Goal: Transaction & Acquisition: Purchase product/service

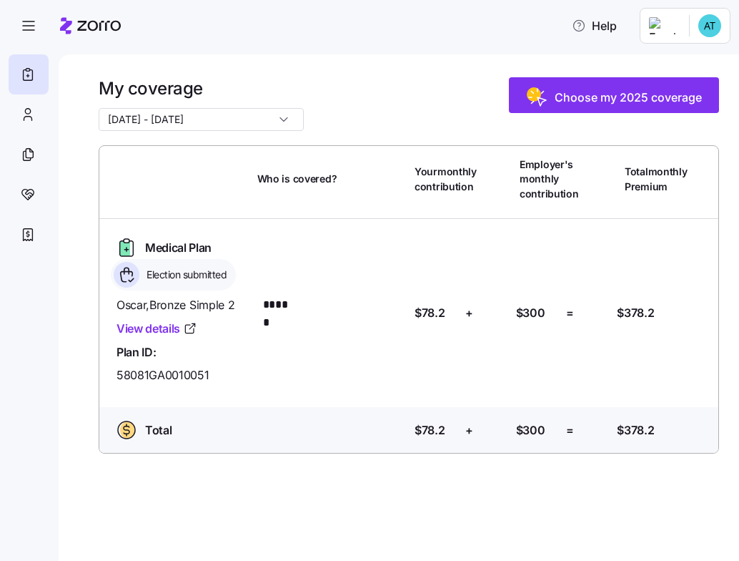
click at [623, 91] on span "Choose my 2025 coverage" at bounding box center [628, 97] width 147 height 17
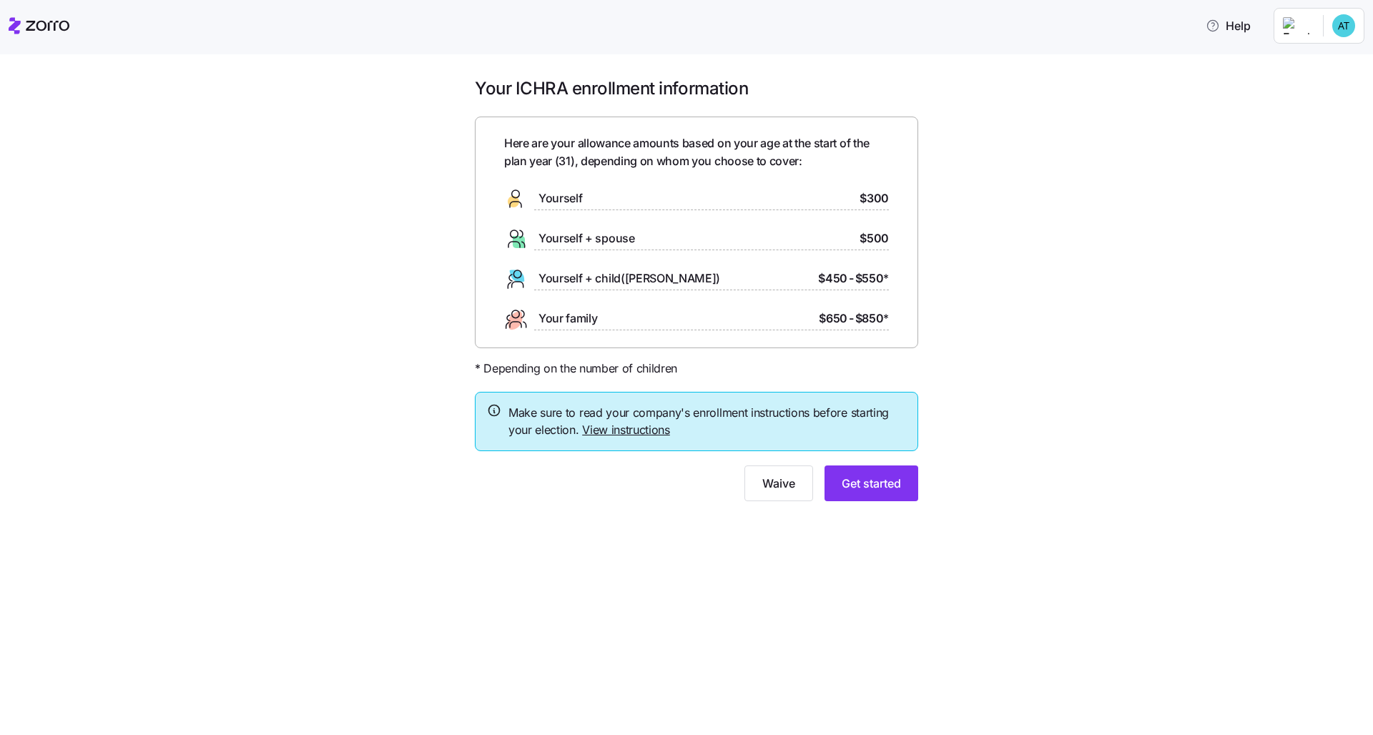
click at [739, 350] on div "Your ICHRA enrollment information Here are your allowance amounts based on your…" at bounding box center [696, 297] width 1313 height 441
click at [664, 477] on div "Waive Get started" at bounding box center [696, 484] width 443 height 36
click at [654, 429] on link "View instructions" at bounding box center [626, 430] width 88 height 14
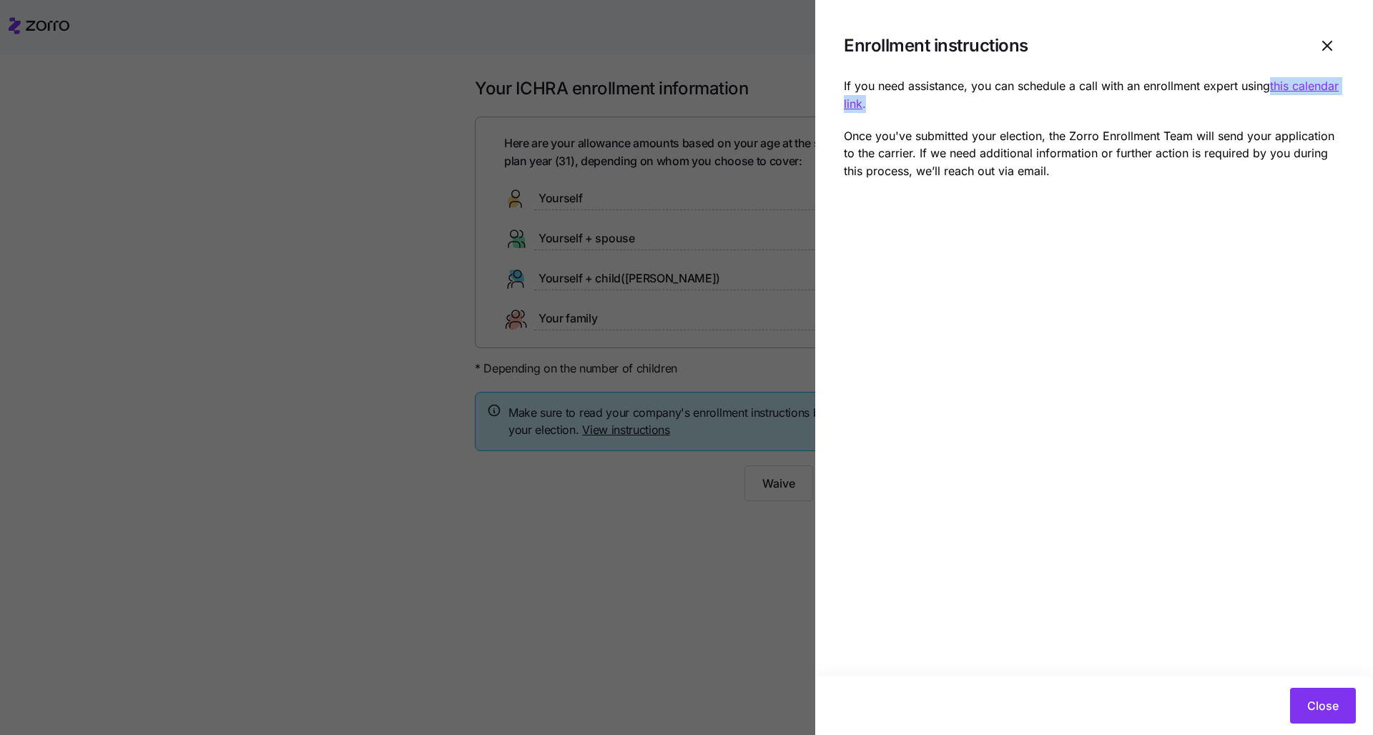
drag, startPoint x: 872, startPoint y: 105, endPoint x: 1271, endPoint y: 88, distance: 398.7
click at [739, 88] on p "If you need assistance, you can schedule a call with an enrollment expert using…" at bounding box center [1094, 95] width 501 height 36
click at [739, 49] on icon "button" at bounding box center [1327, 45] width 17 height 17
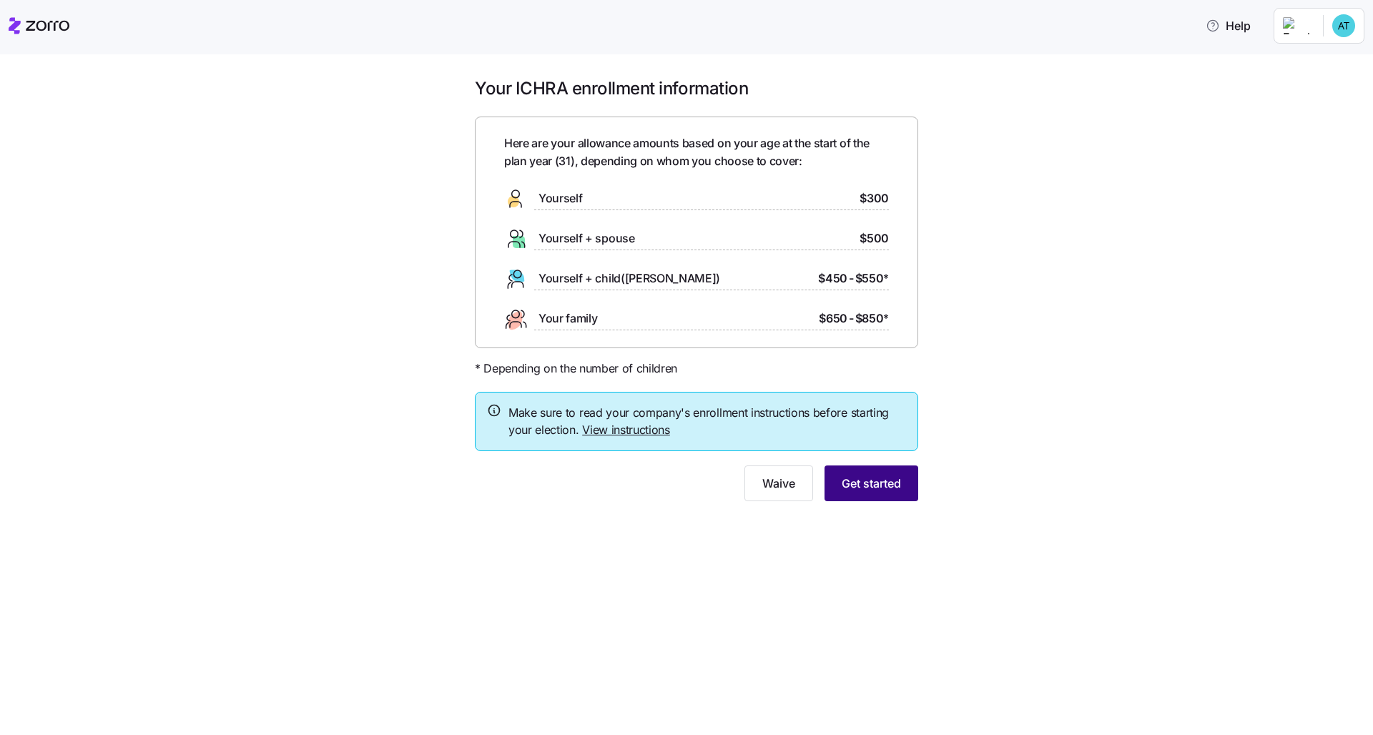
click at [739, 485] on span "Get started" at bounding box center [871, 483] width 59 height 17
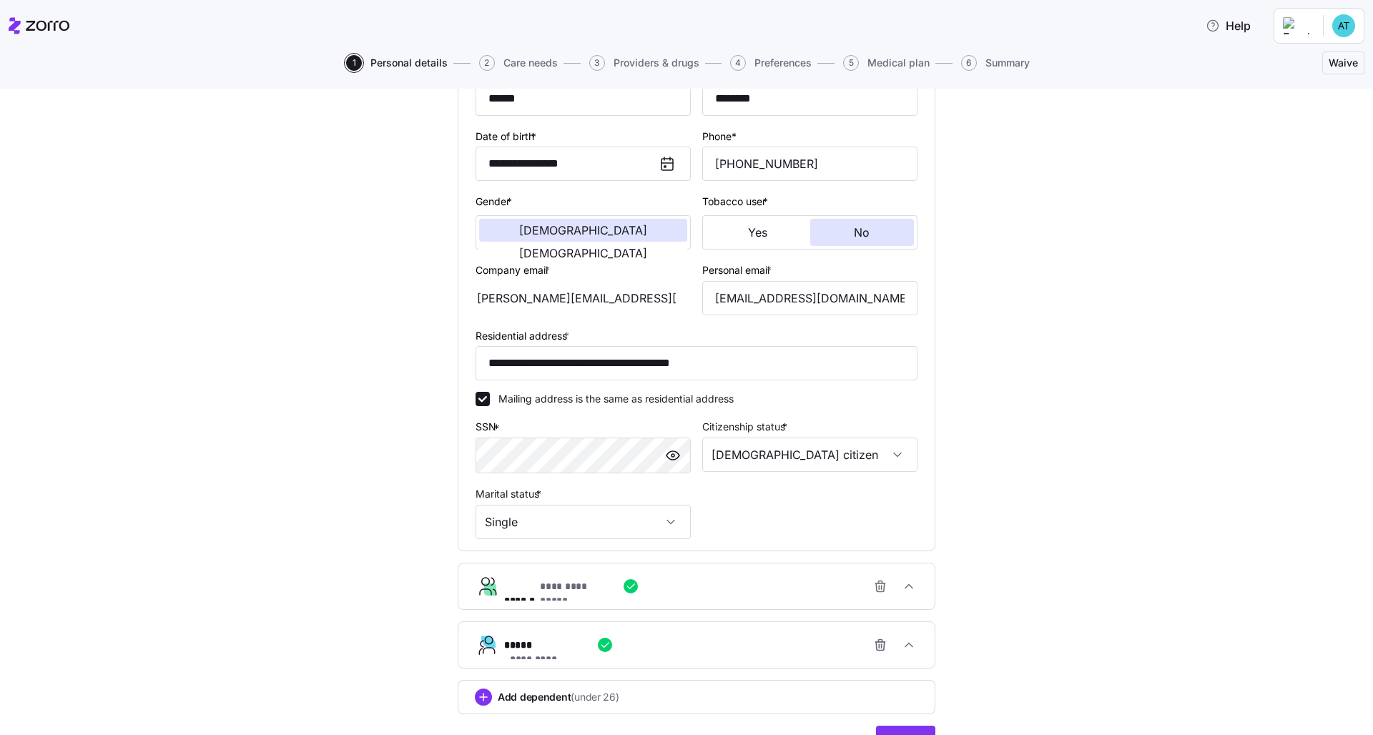
scroll to position [219, 0]
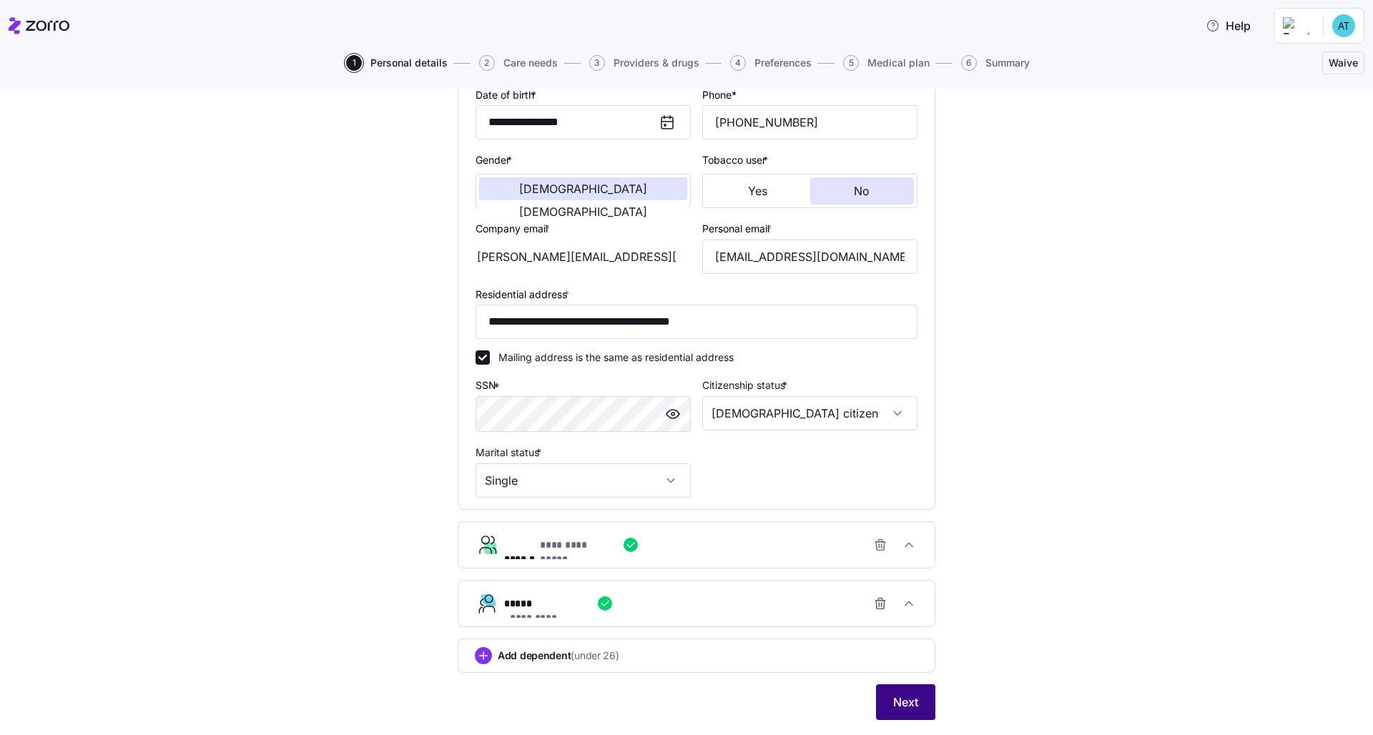
click at [739, 560] on span "Next" at bounding box center [905, 702] width 25 height 17
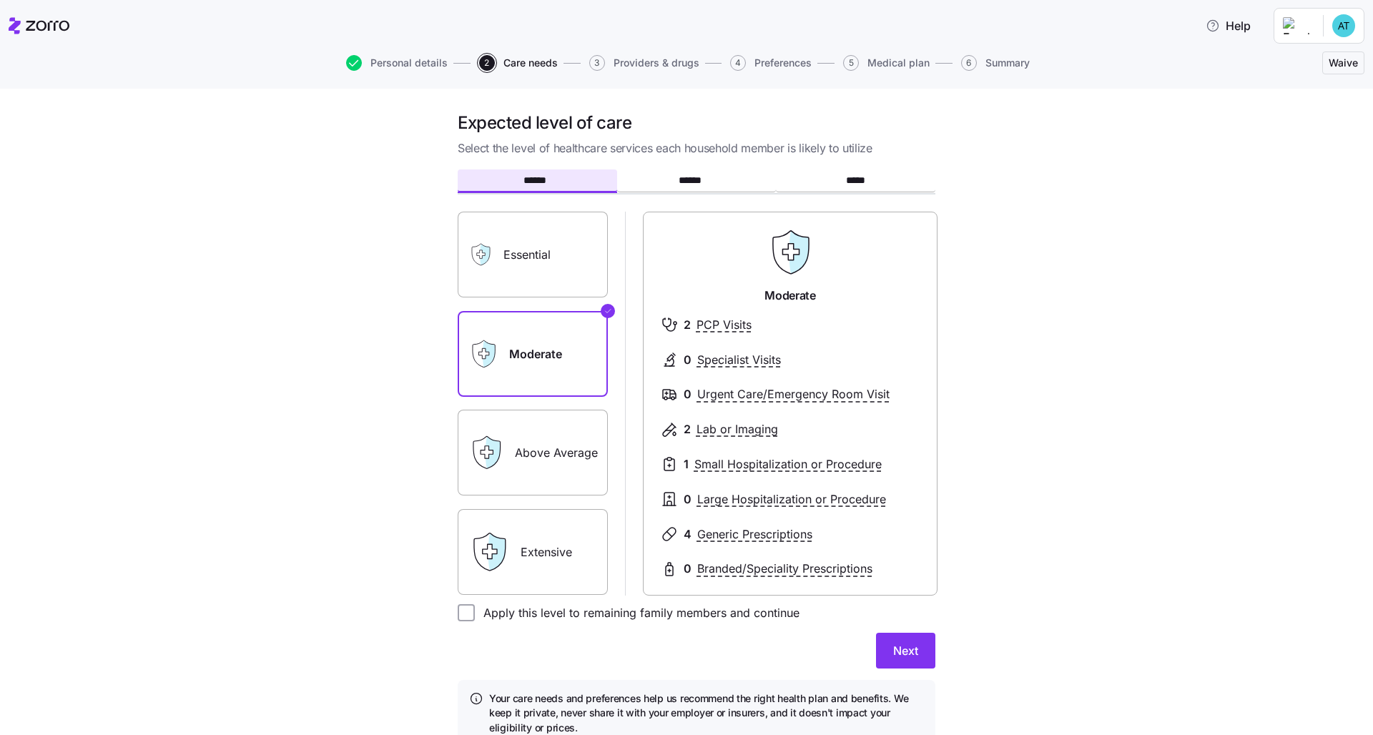
click at [590, 264] on label "Essential" at bounding box center [533, 255] width 150 height 86
click at [0, 0] on input "Essential" at bounding box center [0, 0] width 0 height 0
click at [561, 547] on label "Extensive" at bounding box center [533, 552] width 150 height 86
click at [0, 0] on input "Extensive" at bounding box center [0, 0] width 0 height 0
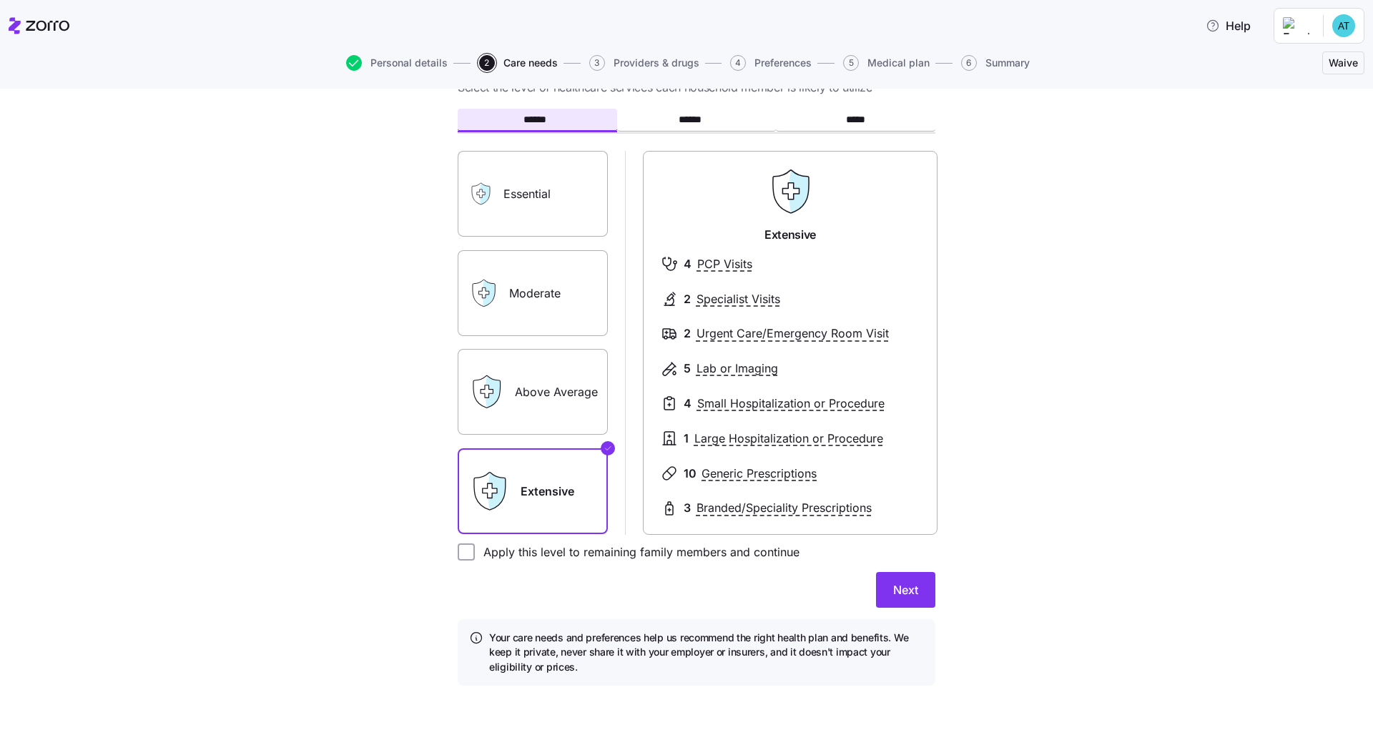
scroll to position [41, 0]
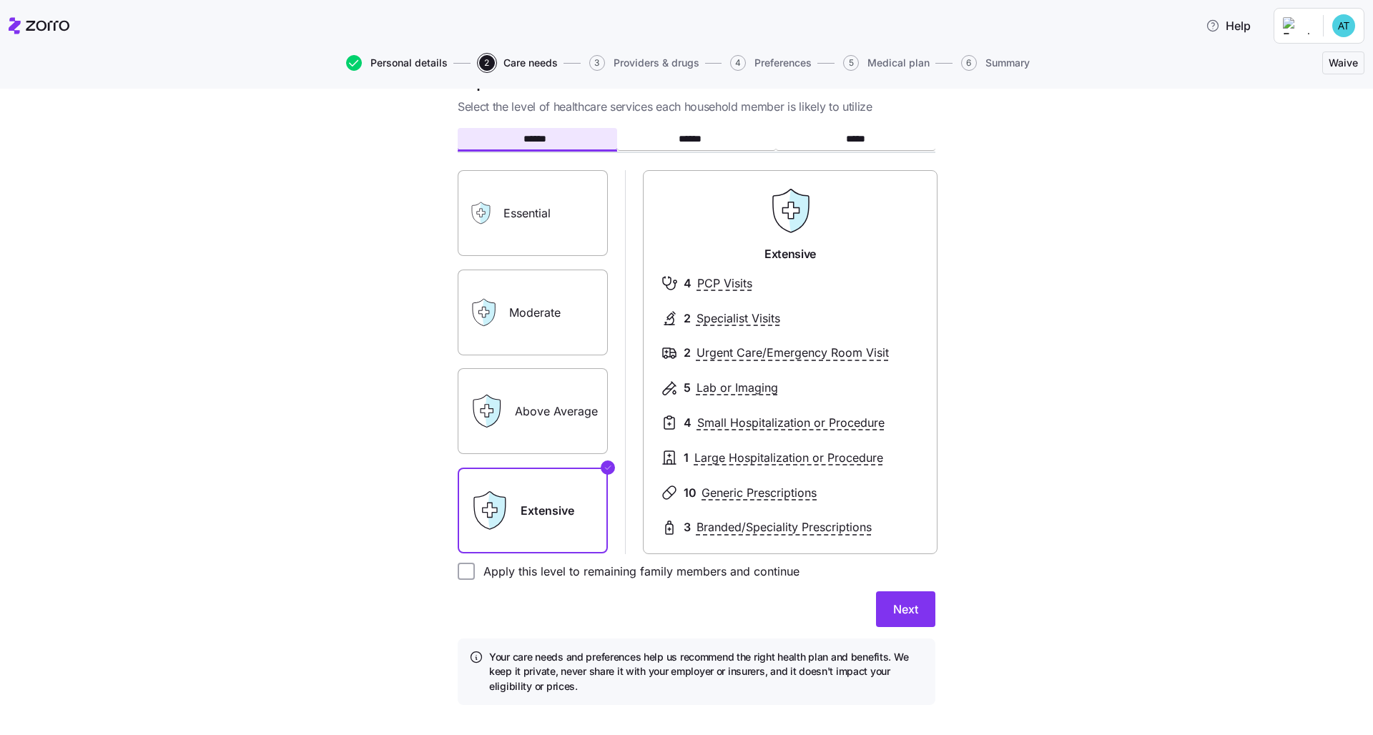
click at [410, 64] on span "Personal details" at bounding box center [408, 63] width 77 height 10
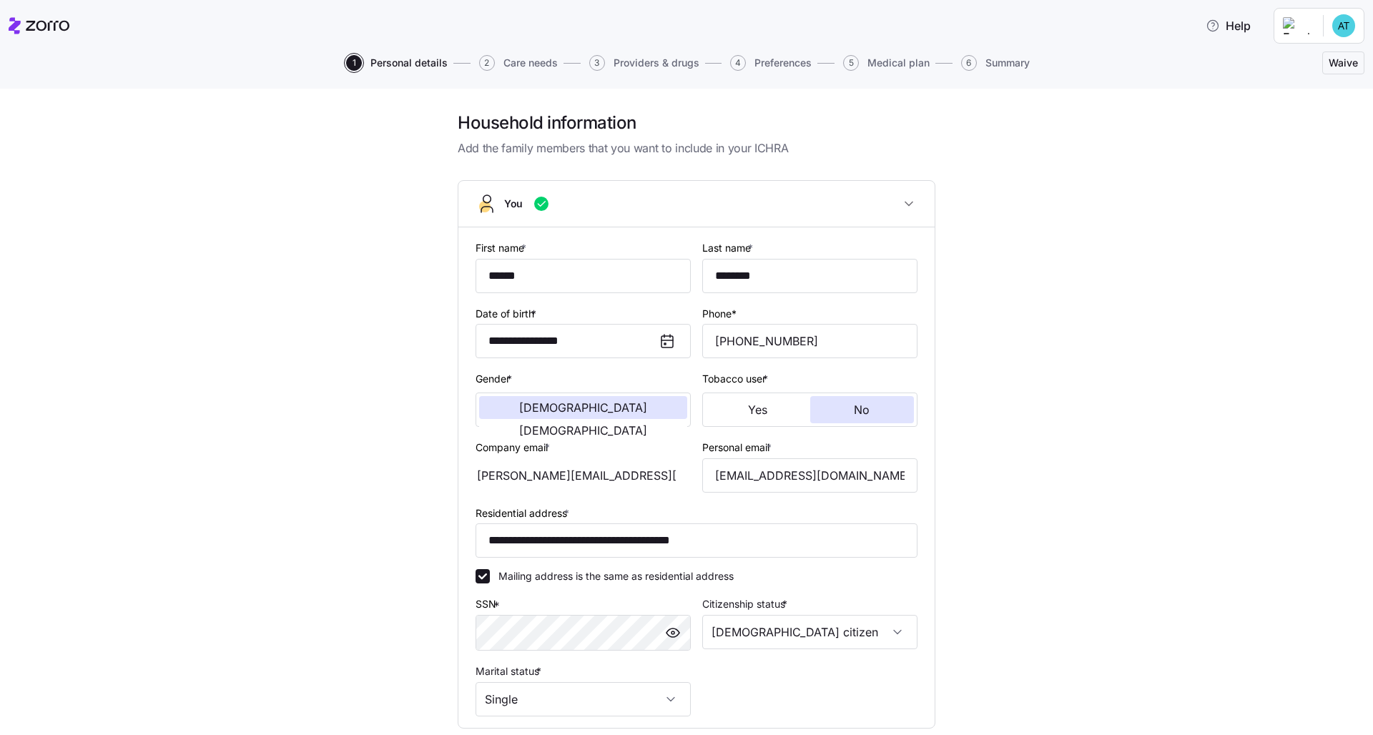
click at [168, 54] on div "1 Personal details 2 Care needs 3 Providers & drugs 4 Preferences 5 Medical pla…" at bounding box center [687, 63] width 1356 height 34
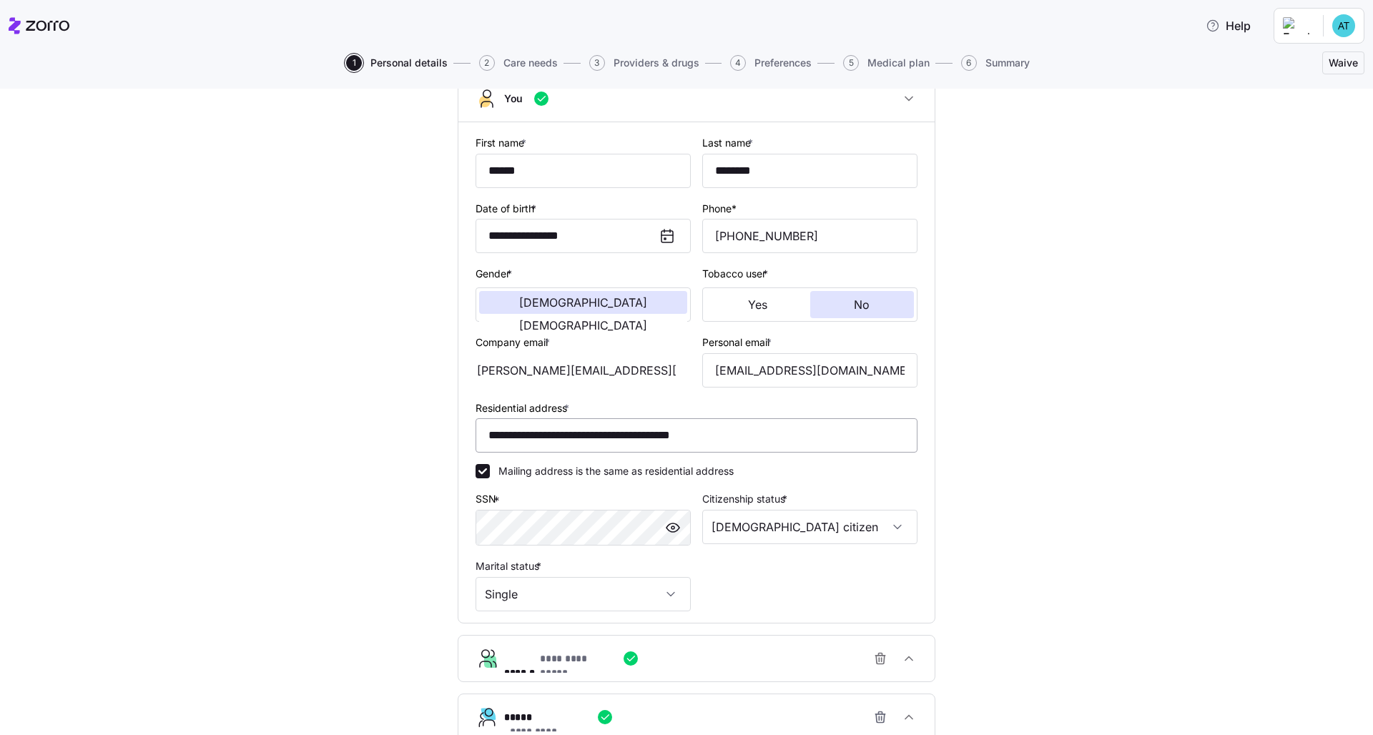
scroll to position [251, 0]
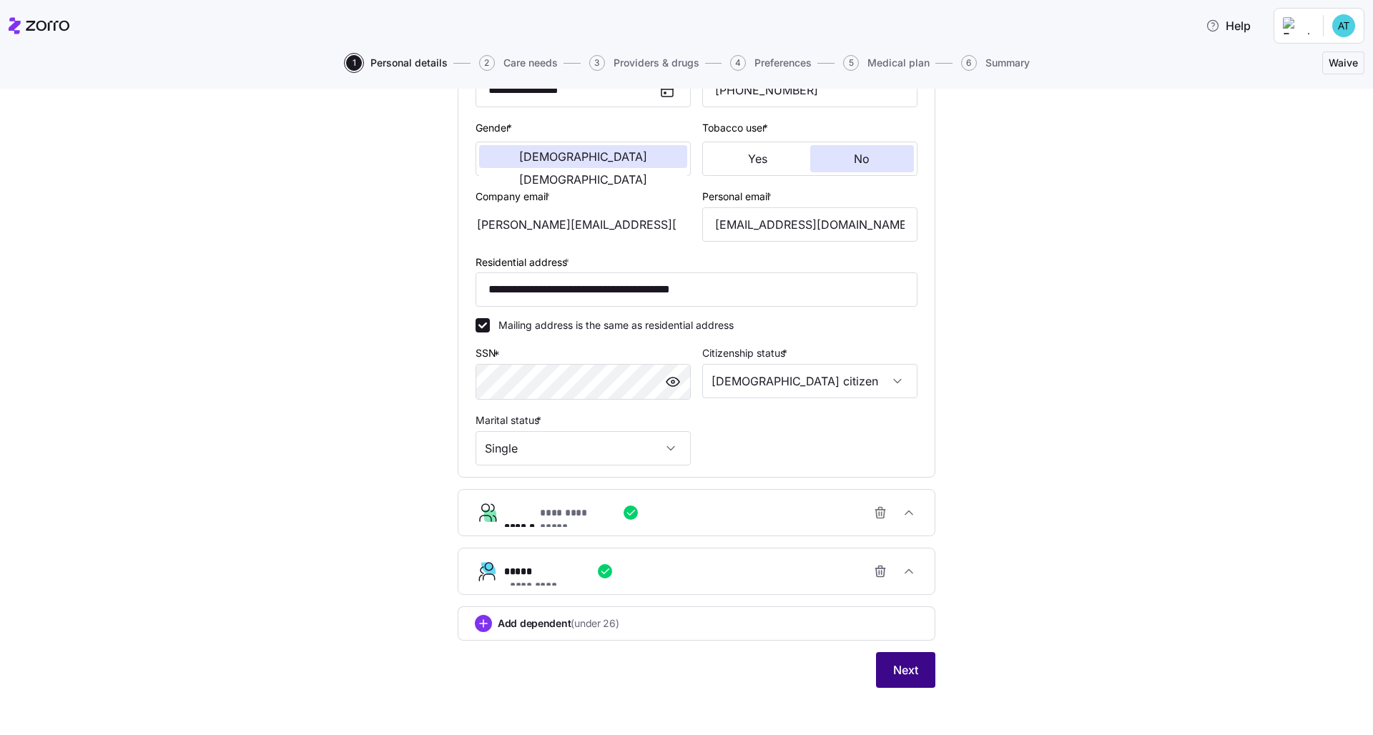
click at [739, 560] on span "Next" at bounding box center [905, 670] width 25 height 17
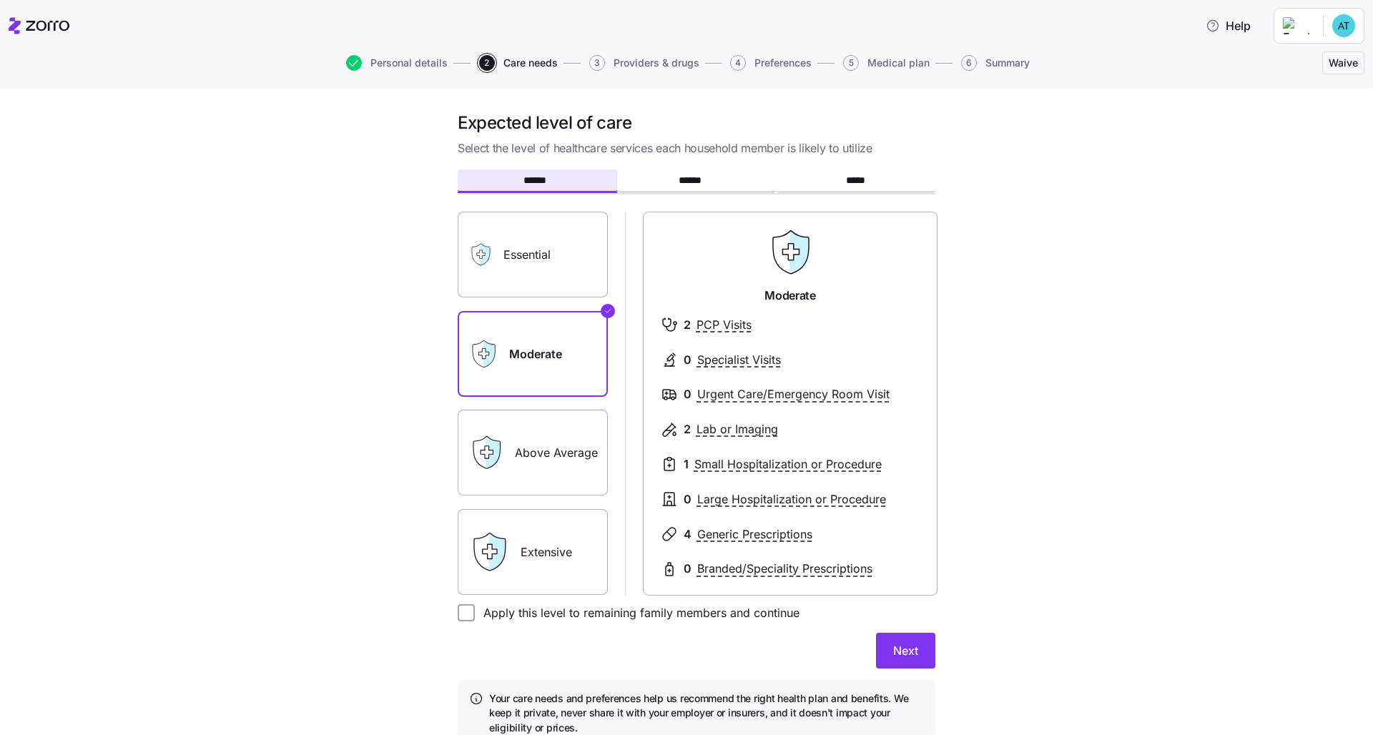
click at [539, 250] on label "Essential" at bounding box center [533, 255] width 150 height 86
click at [0, 0] on input "Essential" at bounding box center [0, 0] width 0 height 0
click at [542, 541] on label "Extensive" at bounding box center [533, 552] width 150 height 86
click at [0, 0] on input "Extensive" at bounding box center [0, 0] width 0 height 0
click at [503, 468] on div "Above Average" at bounding box center [533, 453] width 150 height 86
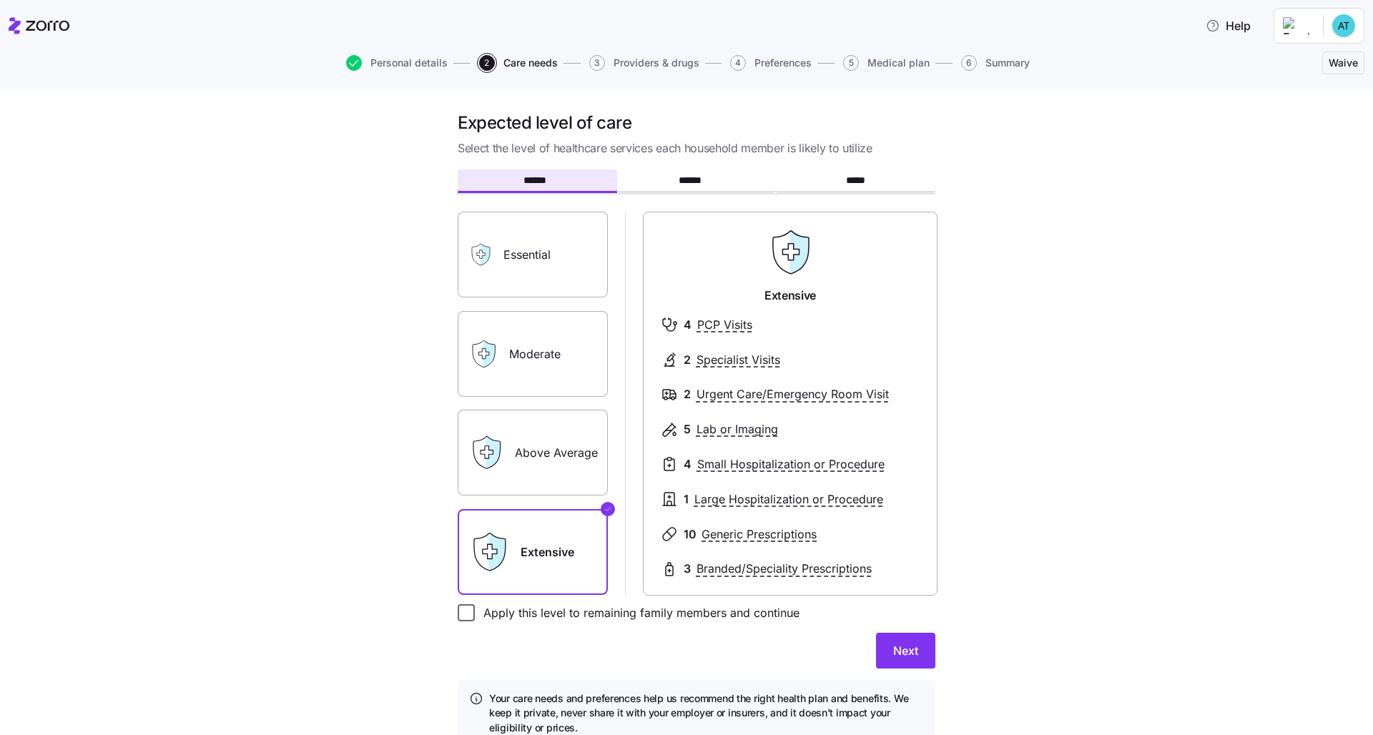
click at [458, 560] on input "Apply this level to remaining family members and continue" at bounding box center [466, 612] width 17 height 17
checkbox input "true"
click at [739, 560] on span "Next" at bounding box center [905, 650] width 25 height 17
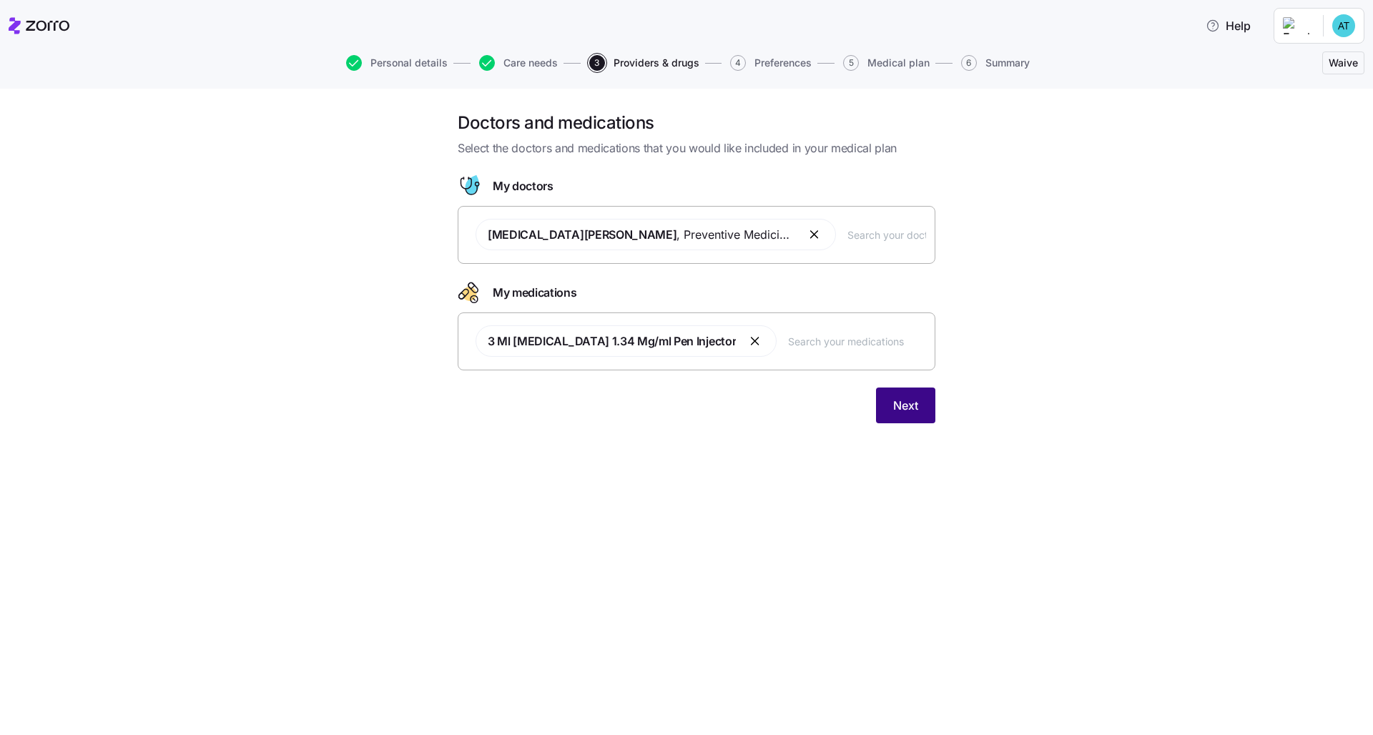
click at [739, 413] on button "Next" at bounding box center [905, 406] width 59 height 36
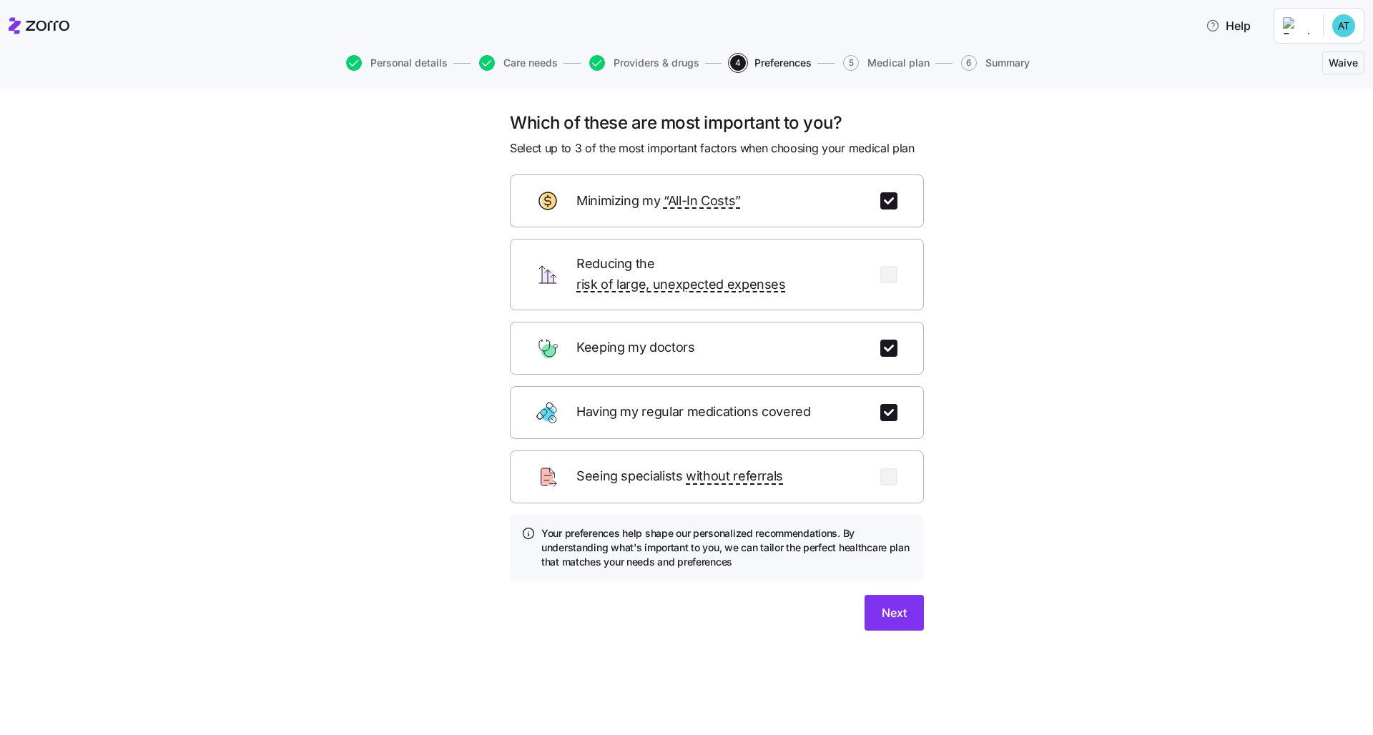
click at [739, 412] on div "Which of these are most important to you? Select up to 3 of the most important …" at bounding box center [696, 389] width 1313 height 554
click at [739, 560] on span "Next" at bounding box center [894, 612] width 25 height 17
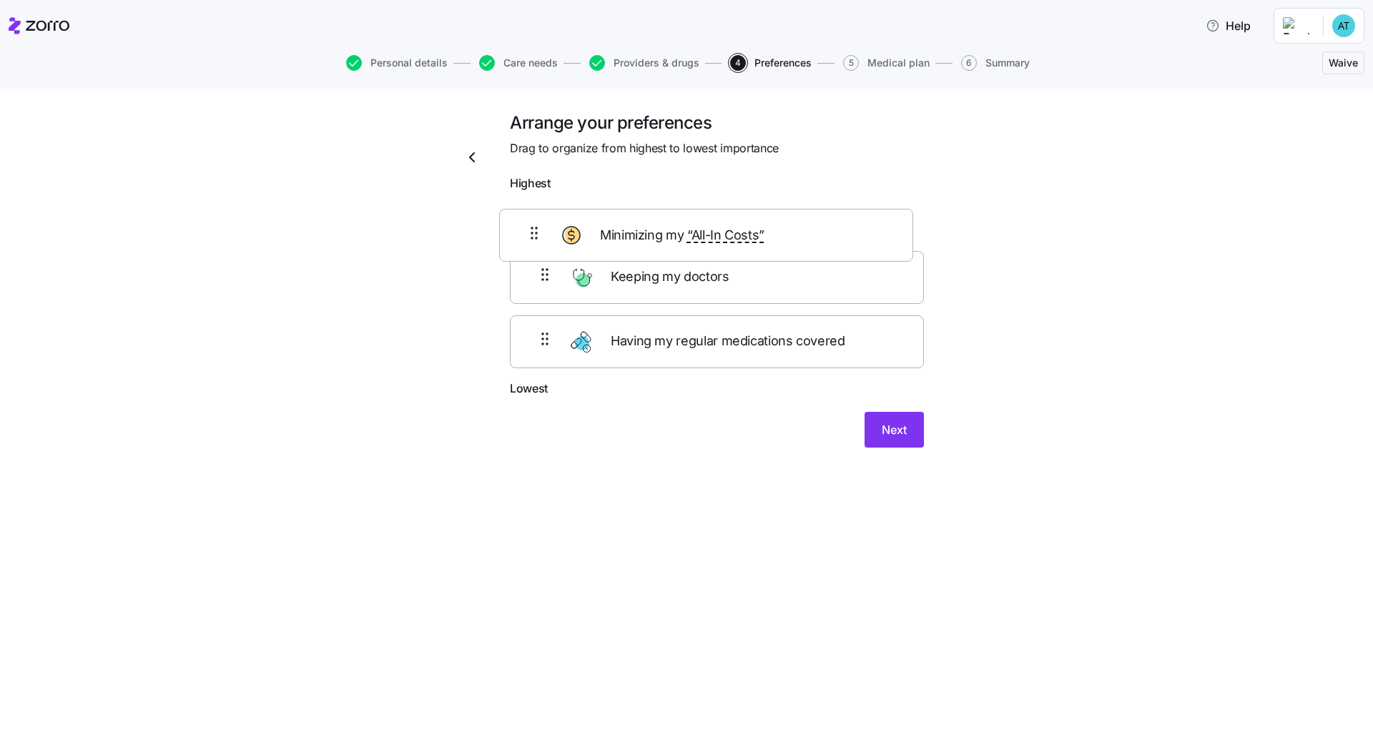
drag, startPoint x: 810, startPoint y: 295, endPoint x: 800, endPoint y: 239, distance: 56.8
click at [739, 239] on div "Keeping my doctors Minimizing my “All-In Costs” Having my regular medications c…" at bounding box center [717, 289] width 414 height 182
drag, startPoint x: 810, startPoint y: 290, endPoint x: 814, endPoint y: 241, distance: 49.5
click at [739, 242] on div "Minimizing my “All-In Costs” Keeping my doctors Having my regular medications c…" at bounding box center [717, 289] width 414 height 182
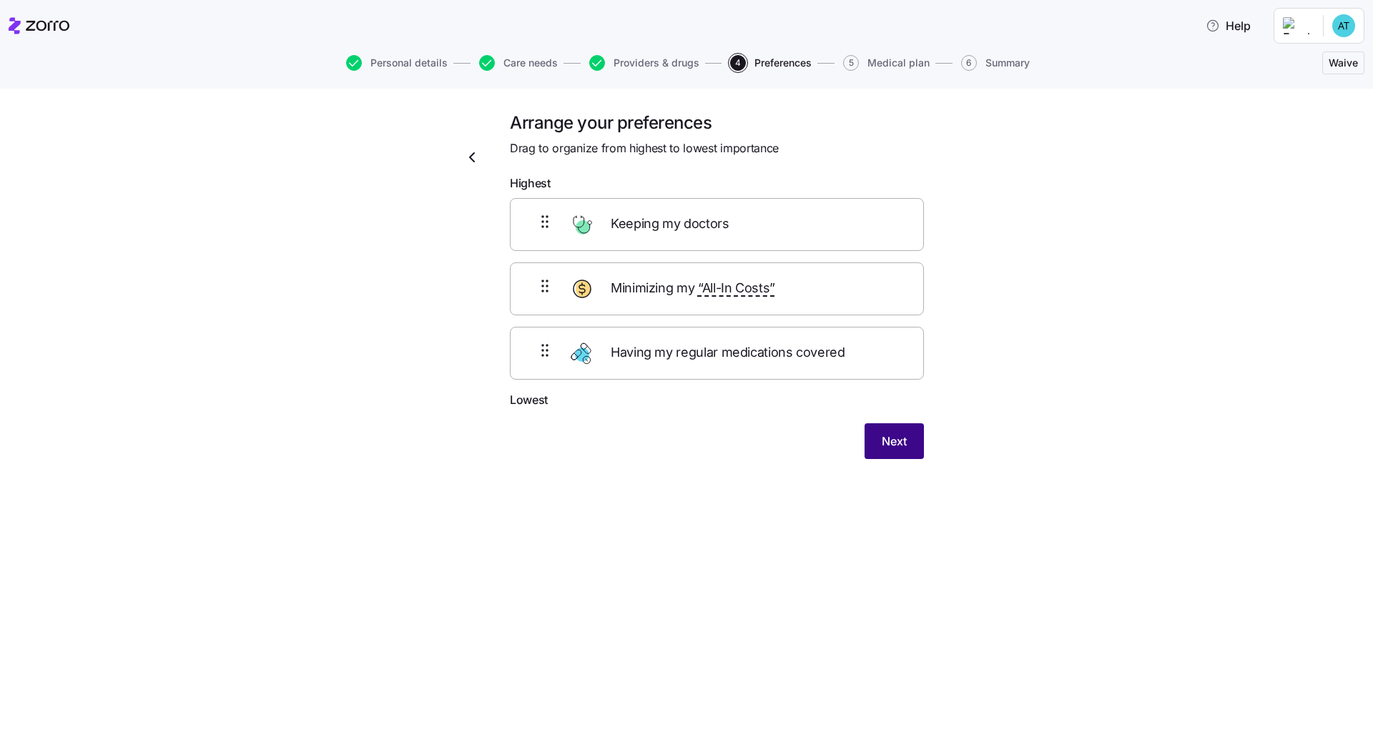
click at [739, 444] on span "Next" at bounding box center [894, 441] width 25 height 17
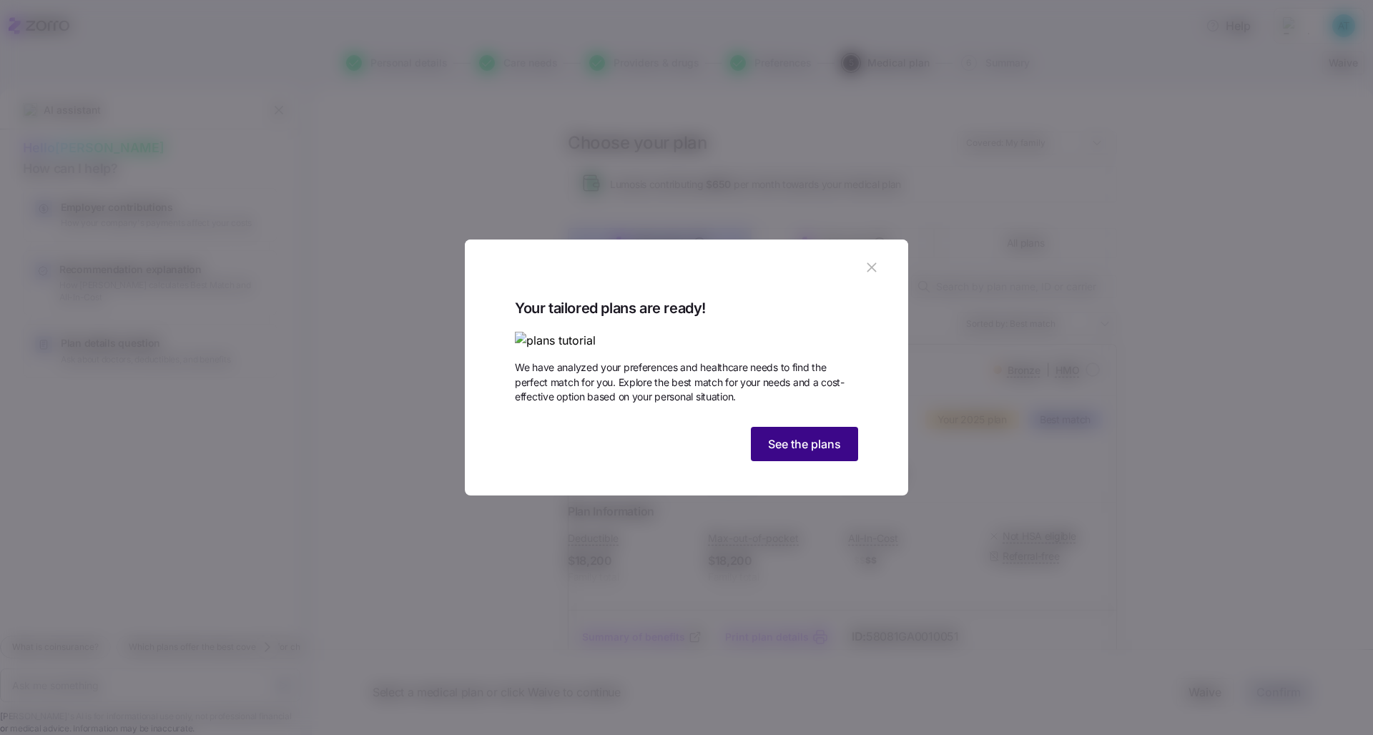
click at [739, 453] on span "See the plans" at bounding box center [804, 444] width 73 height 17
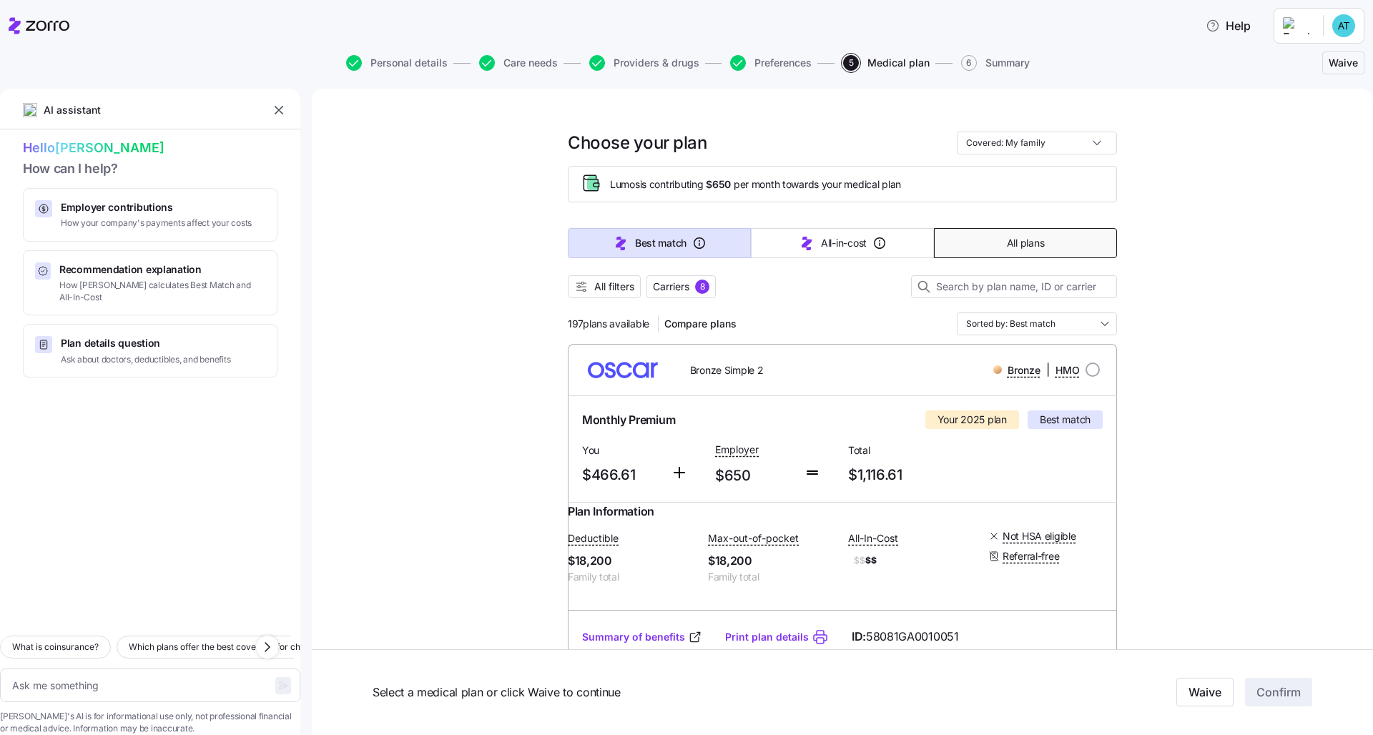
click at [739, 245] on span "All plans" at bounding box center [1025, 243] width 37 height 14
type textarea "x"
type input "Sorted by: Premium"
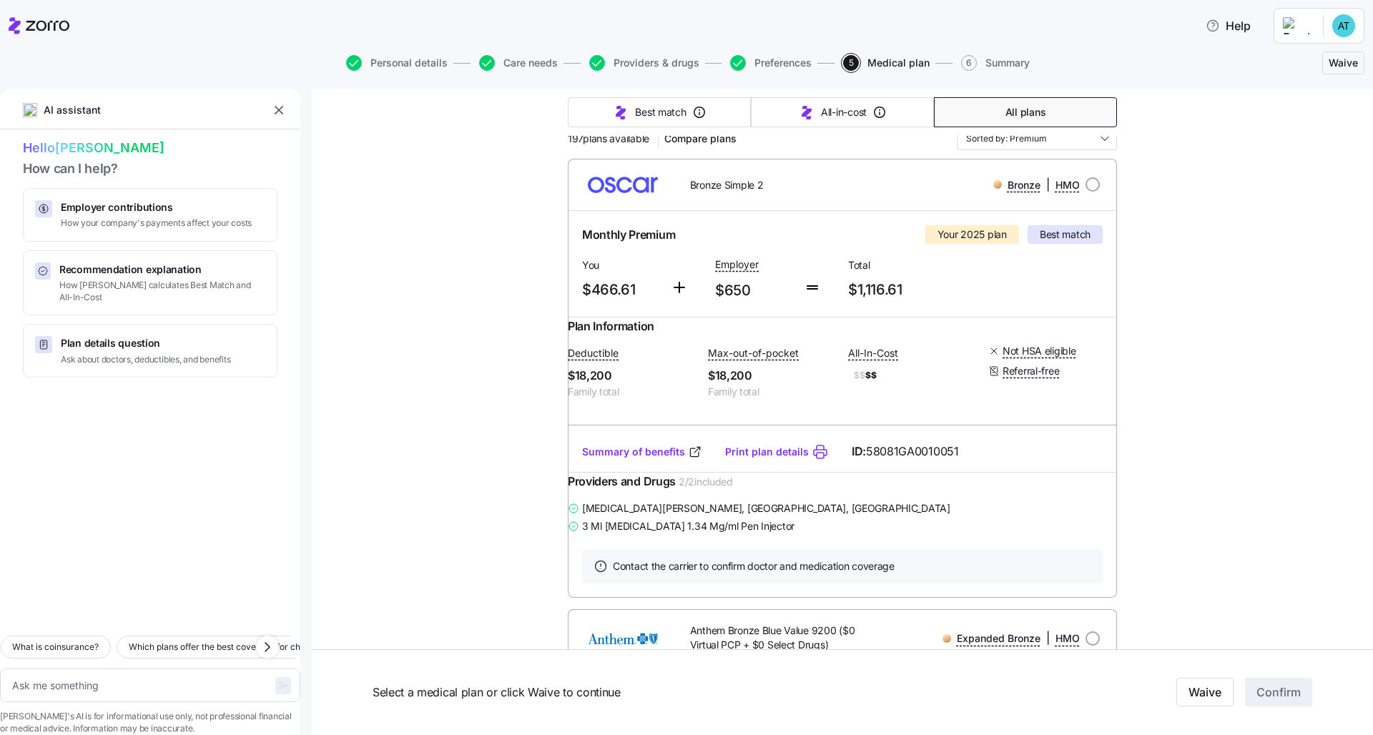
scroll to position [71, 0]
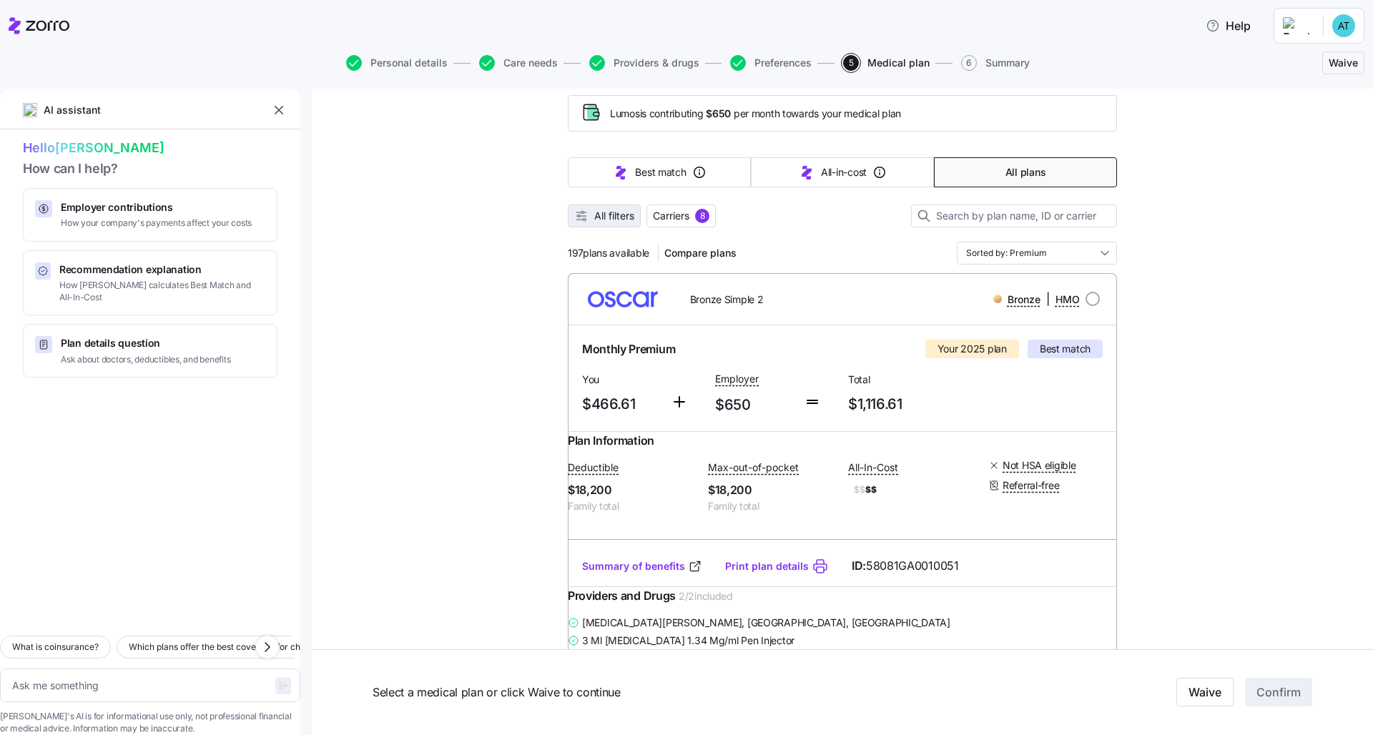
click at [604, 221] on span "All filters" at bounding box center [614, 216] width 40 height 14
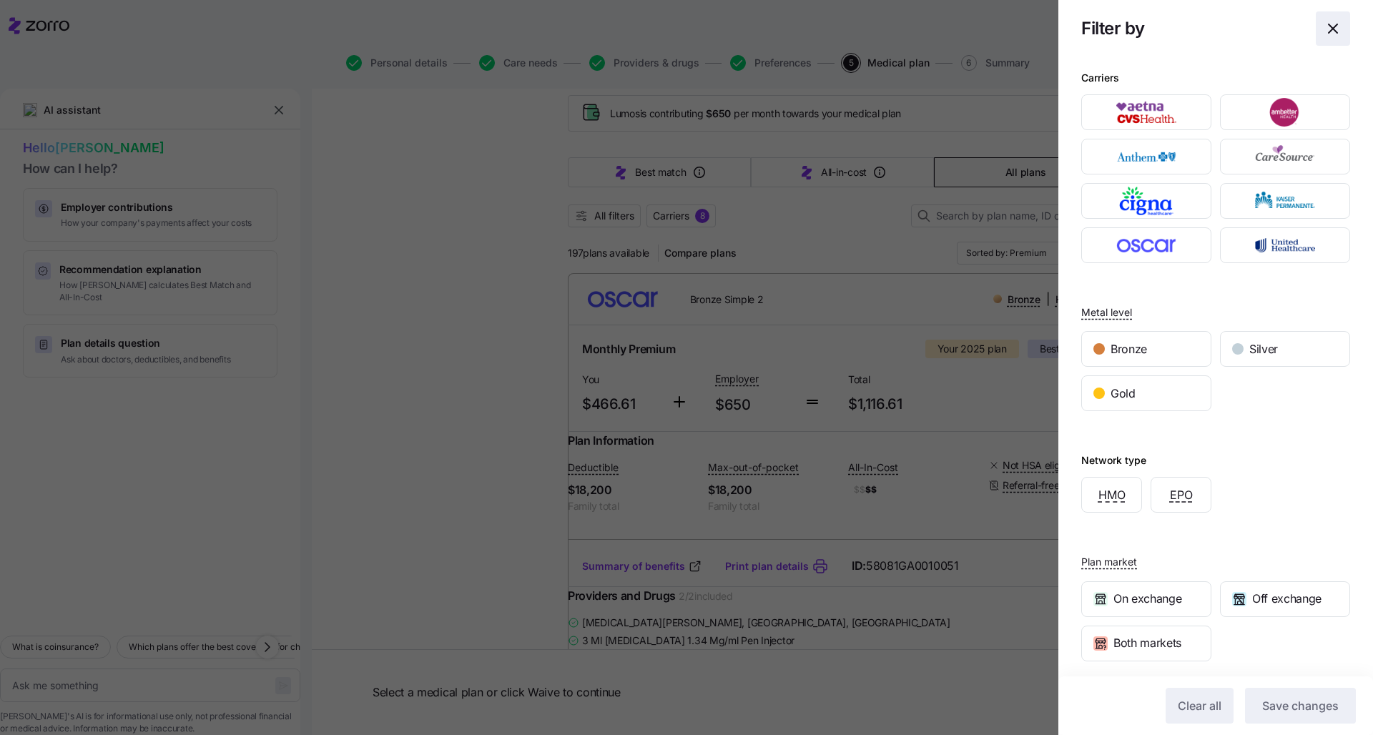
click at [739, 24] on icon "button" at bounding box center [1332, 28] width 17 height 17
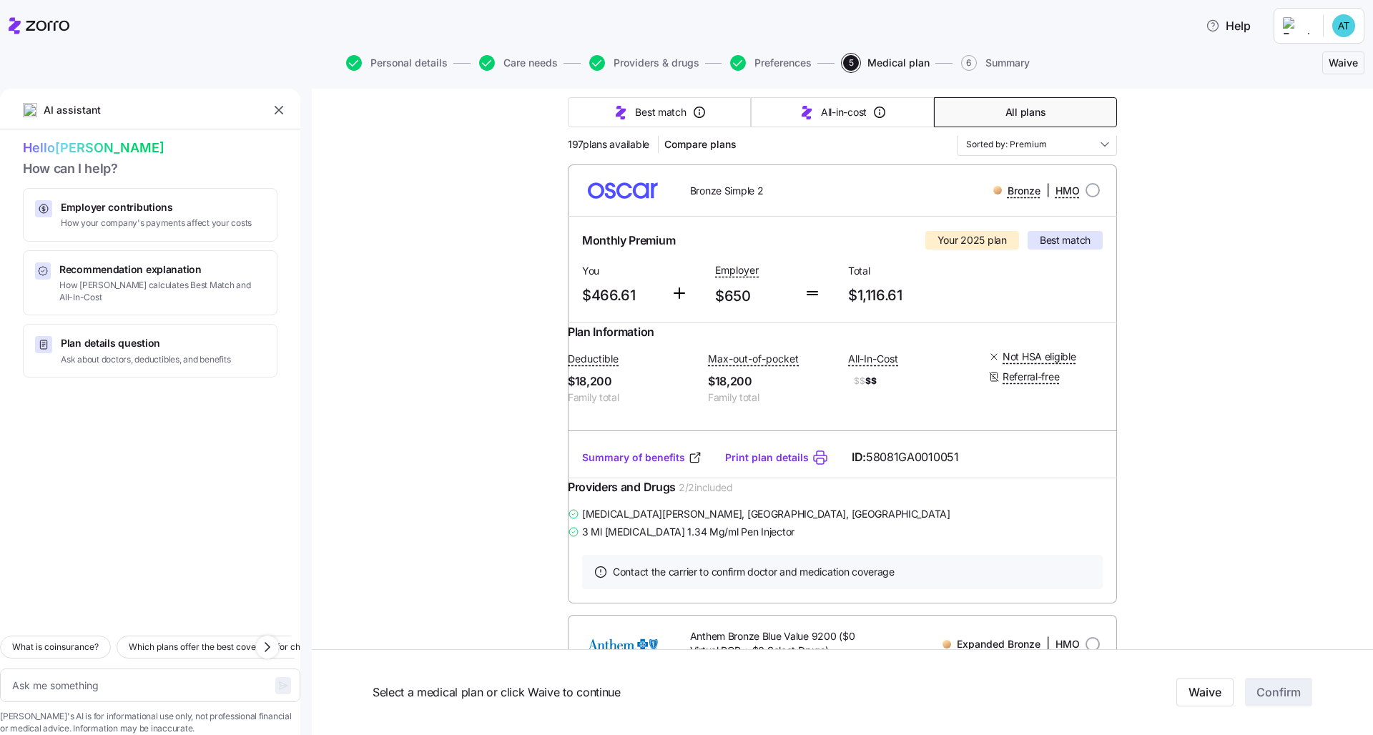
scroll to position [200, 0]
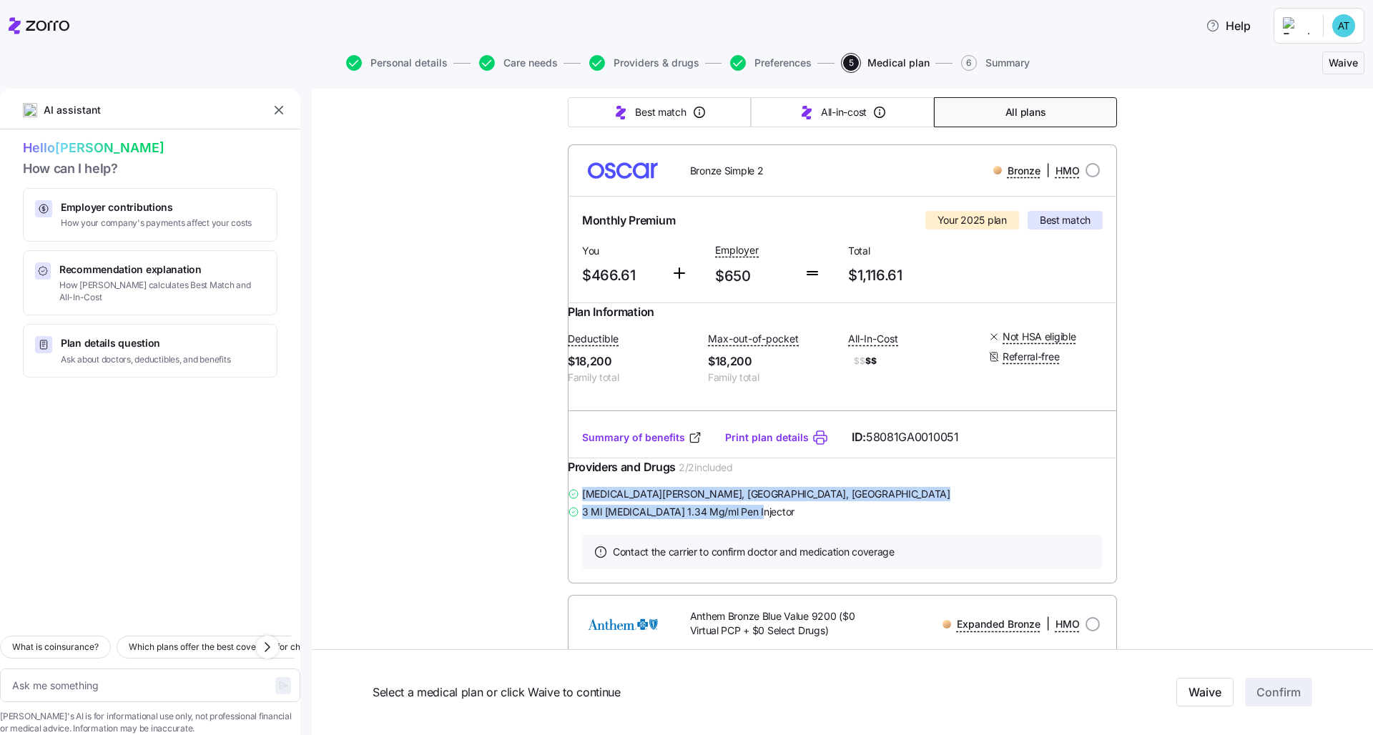
drag, startPoint x: 770, startPoint y: 539, endPoint x: 569, endPoint y: 519, distance: 201.9
click at [569, 519] on div "[MEDICAL_DATA][PERSON_NAME] , [GEOGRAPHIC_DATA], [GEOGRAPHIC_DATA] 3 Ml [MEDICA…" at bounding box center [842, 503] width 549 height 36
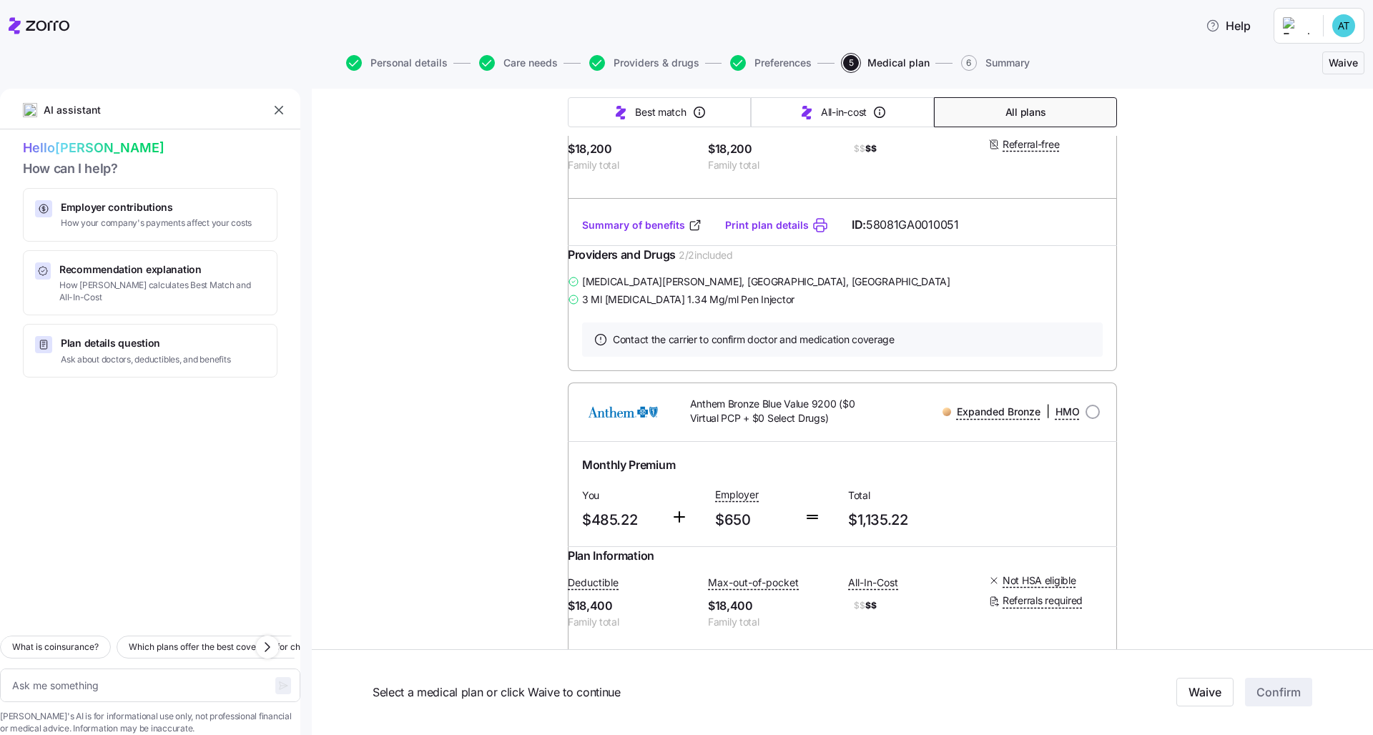
scroll to position [441, 0]
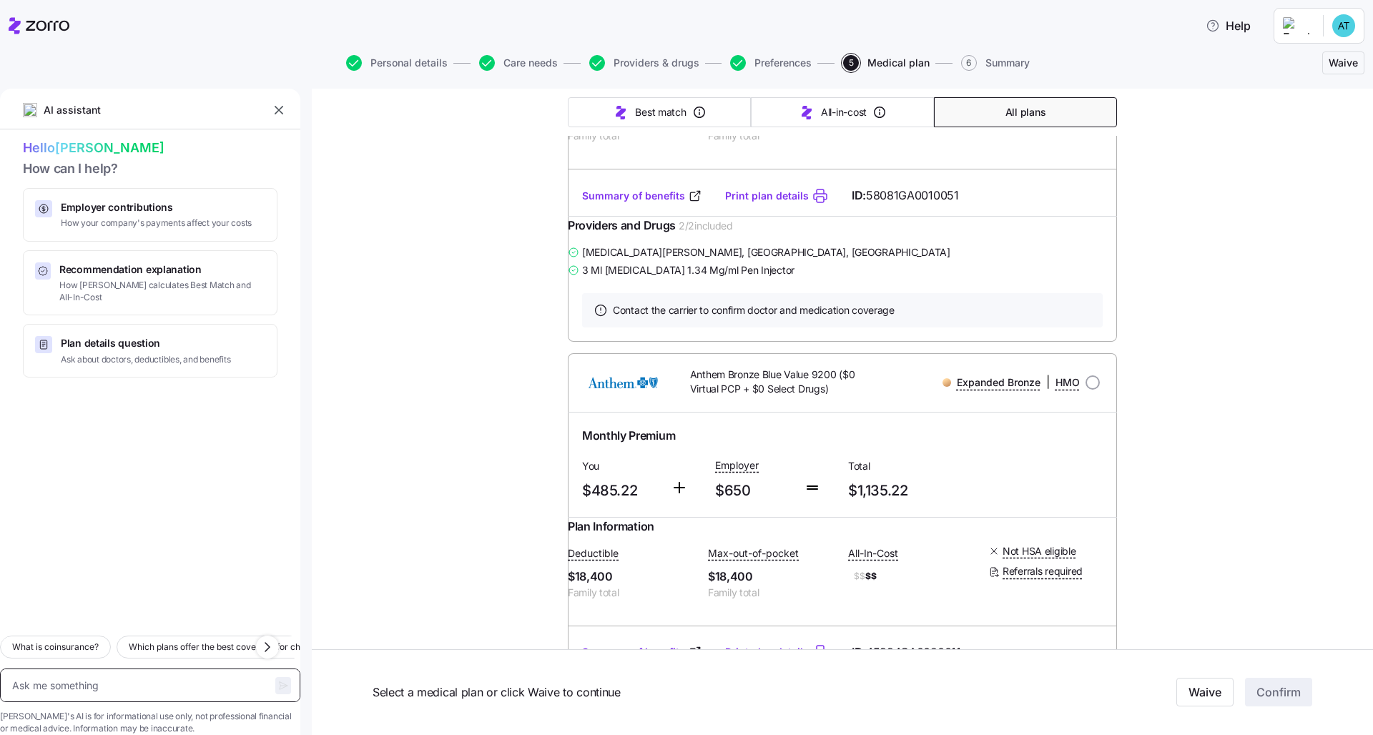
click at [187, 560] on textarea at bounding box center [150, 686] width 300 height 34
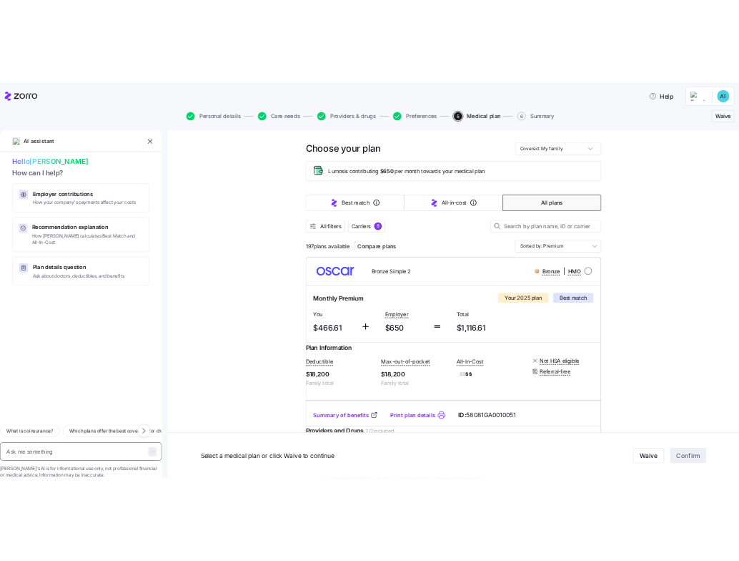
scroll to position [17, 0]
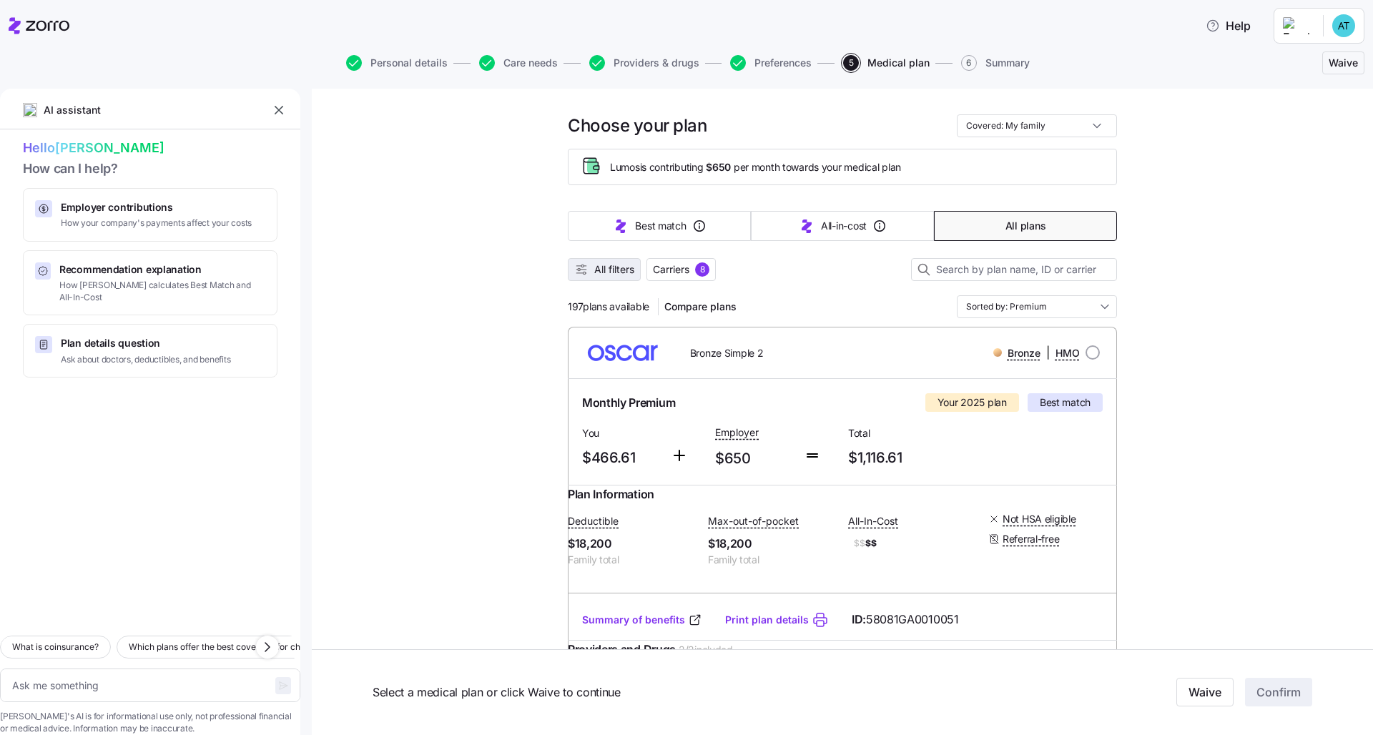
click at [626, 272] on span "All filters" at bounding box center [614, 269] width 40 height 14
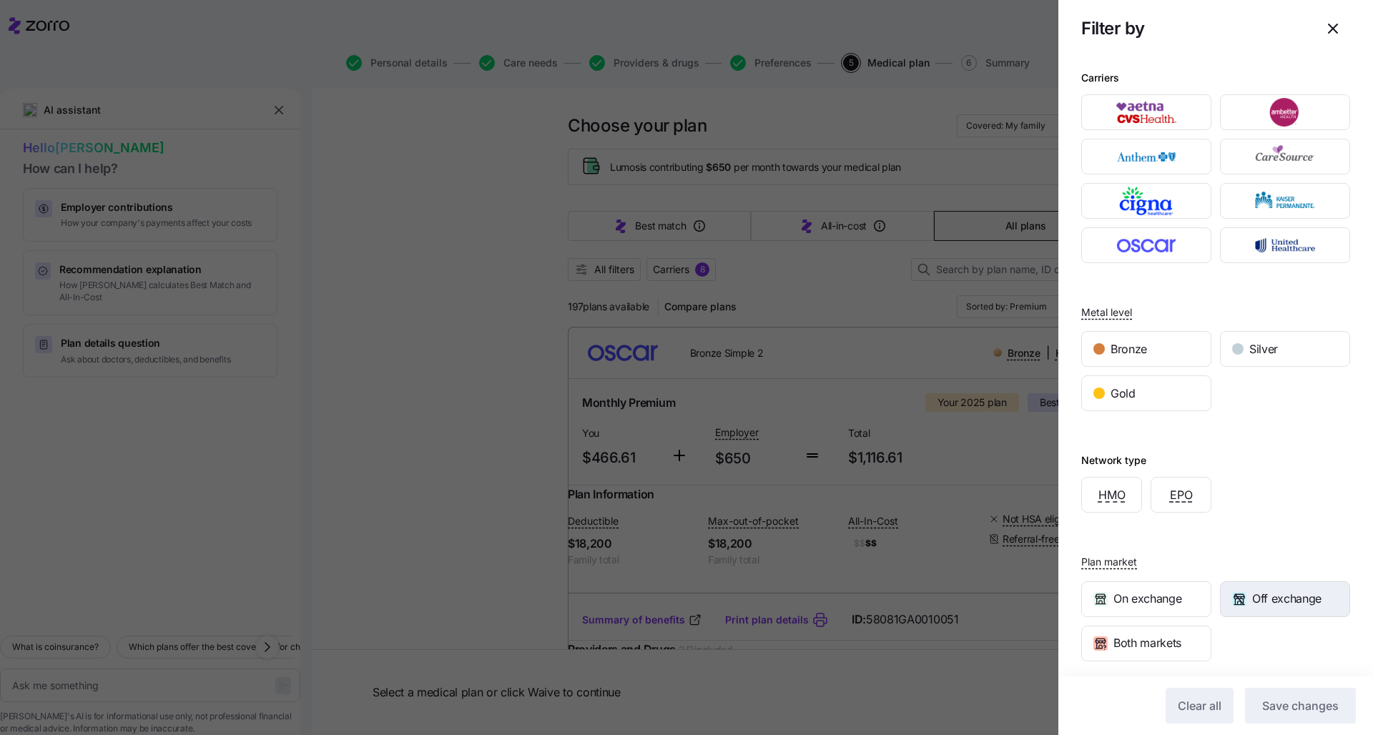
click at [739, 560] on span "Off exchange" at bounding box center [1286, 599] width 69 height 18
click at [739, 560] on span "Save changes" at bounding box center [1300, 705] width 77 height 17
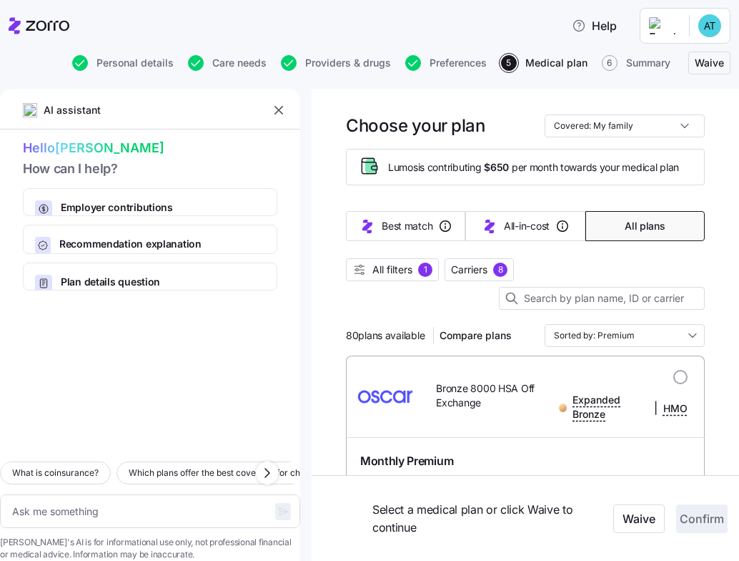
type textarea "x"
